Goal: Information Seeking & Learning: Check status

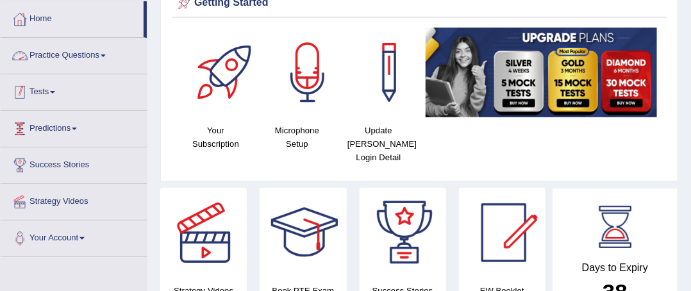
scroll to position [64, 0]
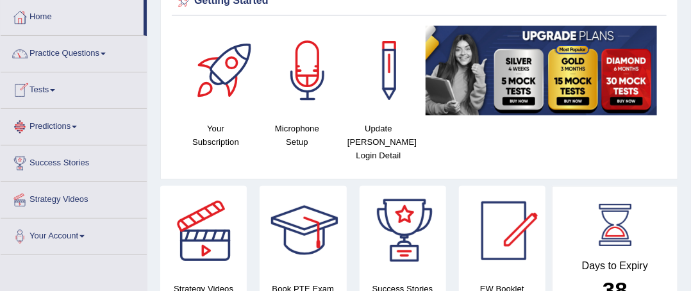
click at [106, 54] on span at bounding box center [103, 54] width 5 height 3
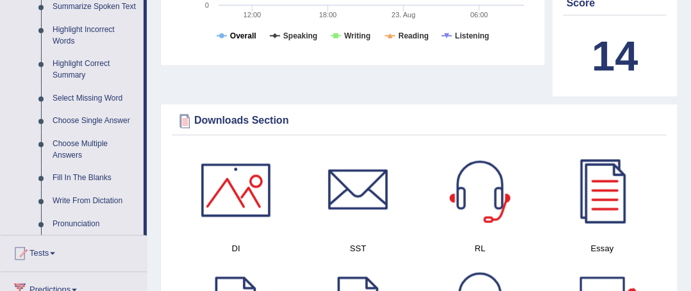
scroll to position [586, 0]
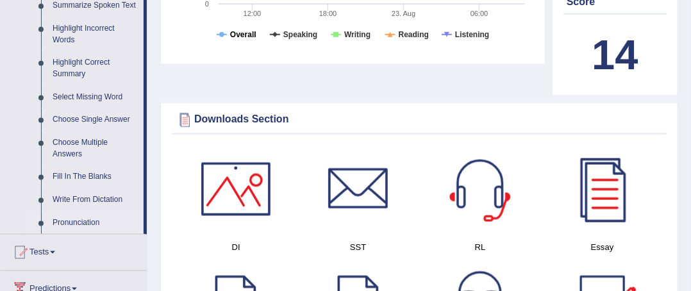
click at [115, 213] on link "Pronunciation" at bounding box center [95, 223] width 97 height 23
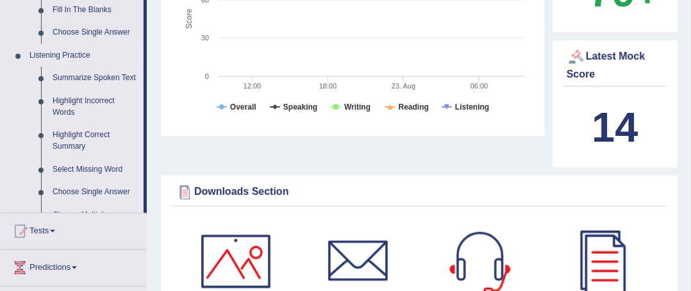
scroll to position [667, 0]
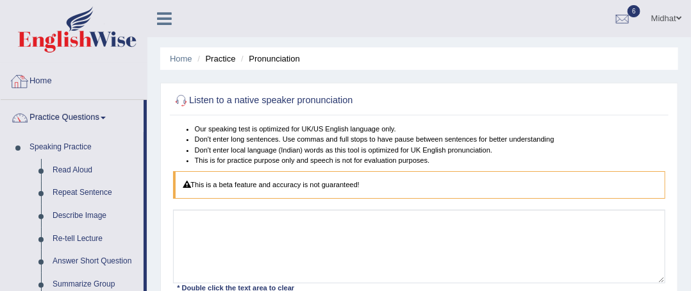
click at [41, 79] on link "Home" at bounding box center [74, 79] width 146 height 32
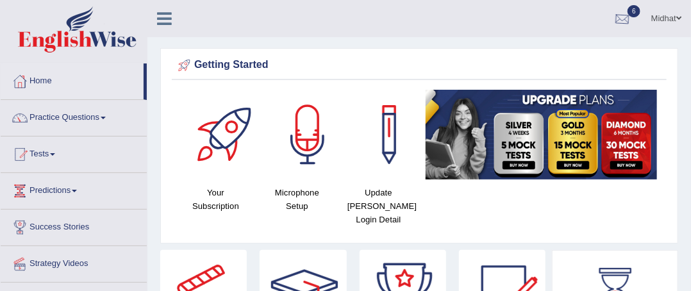
click at [613, 20] on div at bounding box center [622, 19] width 19 height 19
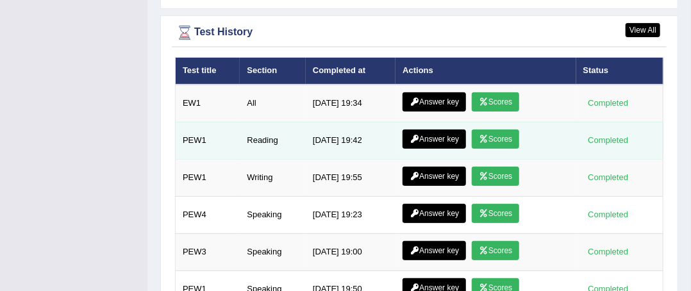
scroll to position [1806, 0]
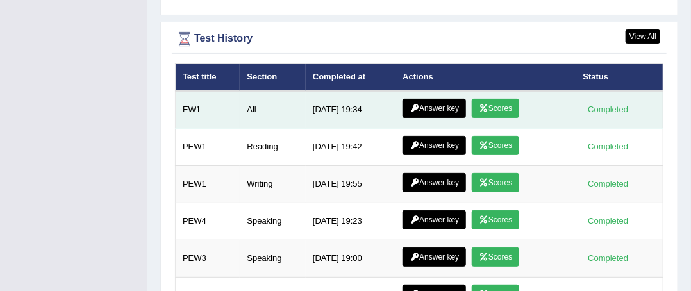
click at [492, 99] on link "Scores" at bounding box center [495, 108] width 47 height 19
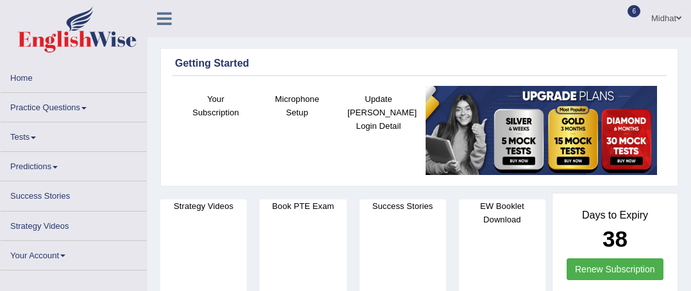
click at [33, 133] on ul "Home Practice Questions Speaking Practice Read Aloud Repeat Sentence Describe I…" at bounding box center [74, 166] width 146 height 207
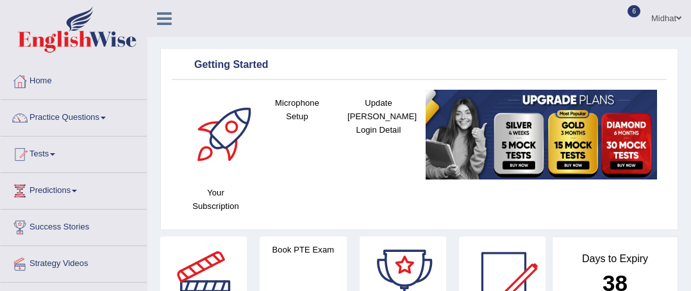
scroll to position [192, 0]
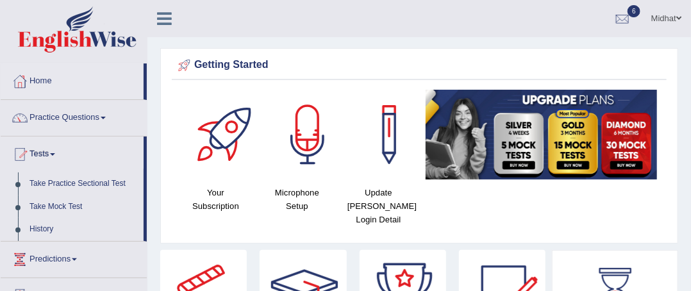
scroll to position [0, 0]
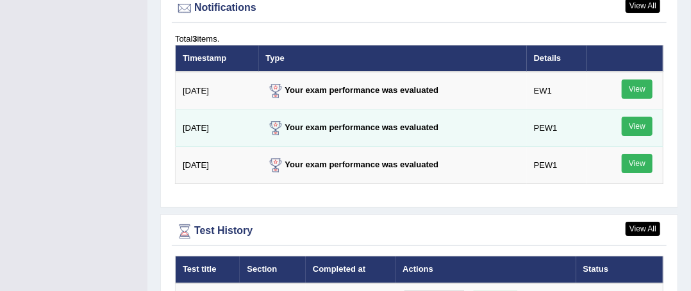
scroll to position [1870, 0]
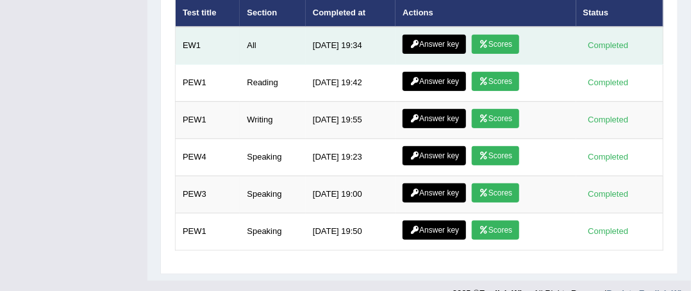
click at [490, 35] on link "Scores" at bounding box center [495, 44] width 47 height 19
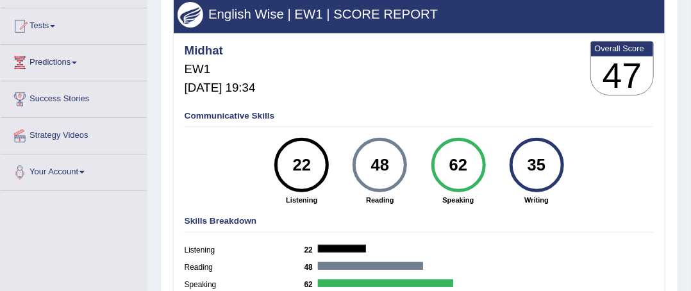
click at [533, 95] on div "Midhat EW1 Aug 23, 2025, 19:34 Overall Score 47" at bounding box center [418, 70] width 475 height 65
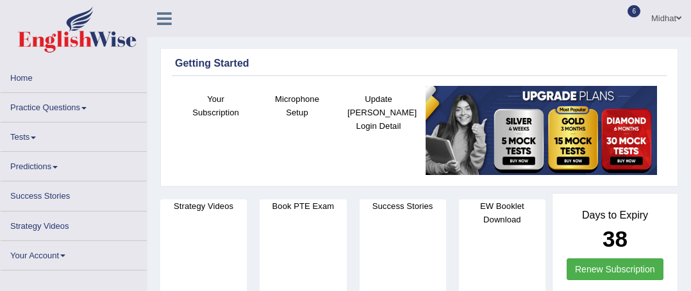
scroll to position [1595, 0]
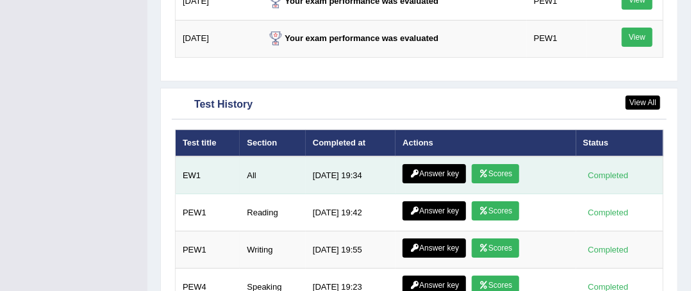
click at [433, 164] on link "Answer key" at bounding box center [433, 173] width 63 height 19
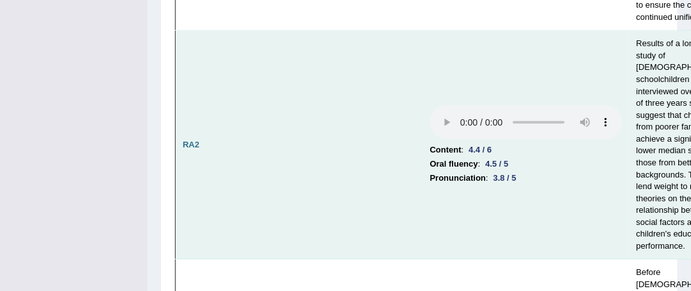
scroll to position [449, 0]
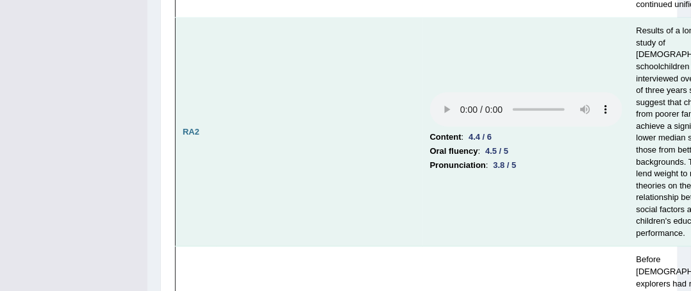
drag, startPoint x: 641, startPoint y: 141, endPoint x: 643, endPoint y: 113, distance: 27.6
click at [646, 122] on td "Results of a longitudinal study of [DEMOGRAPHIC_DATA] schoolchildren interviewe…" at bounding box center [684, 132] width 110 height 229
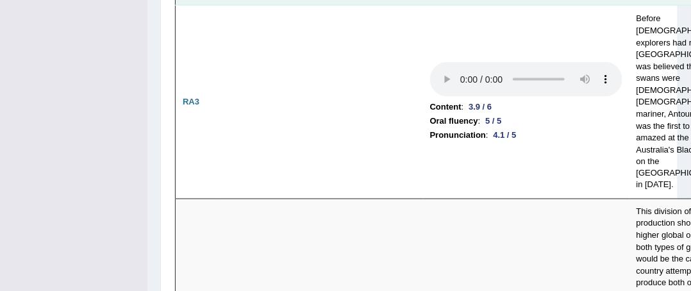
scroll to position [692, 0]
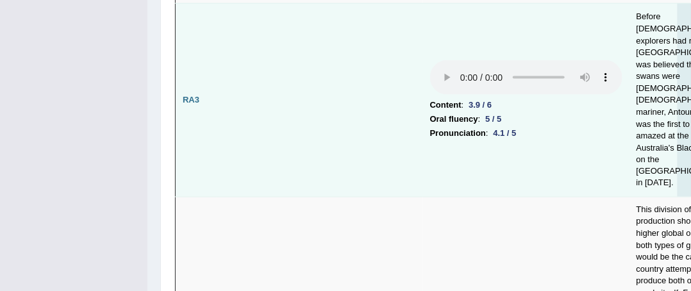
drag, startPoint x: 369, startPoint y: 8, endPoint x: 472, endPoint y: 29, distance: 106.0
click at [472, 29] on td "Content : 3.9 / 6 Oral fluency : 5 / 5 Pronunciation : 4.1 / 5" at bounding box center [526, 100] width 206 height 193
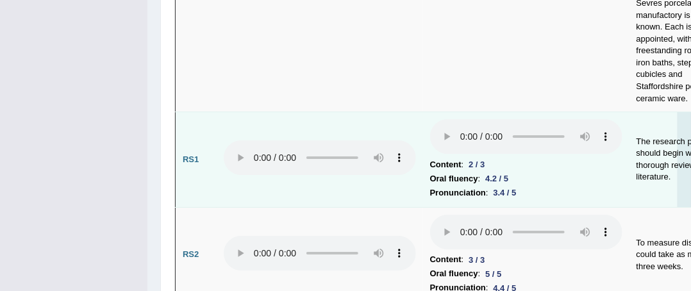
scroll to position [1587, 0]
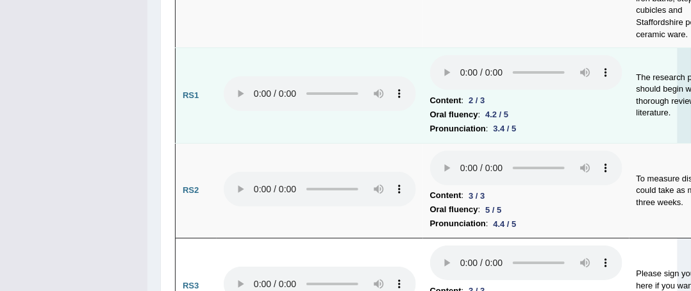
drag, startPoint x: 244, startPoint y: 113, endPoint x: 383, endPoint y: 153, distance: 144.5
click at [383, 144] on td at bounding box center [320, 95] width 206 height 95
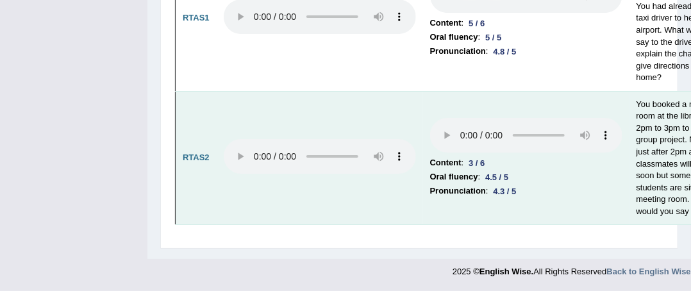
scroll to position [7143, 0]
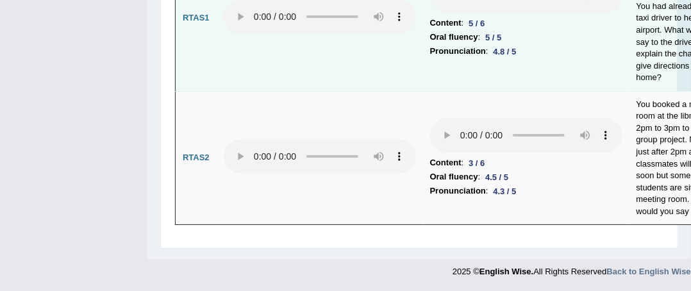
drag, startPoint x: 525, startPoint y: 198, endPoint x: 541, endPoint y: 186, distance: 20.1
click at [541, 91] on td "Content : 5 / 6 Oral fluency : 5 / 5 Pronunciation : 4.8 / 5" at bounding box center [526, 18] width 206 height 145
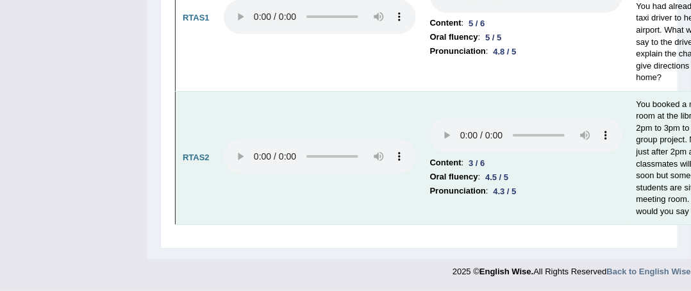
scroll to position [7271, 0]
